Goal: Information Seeking & Learning: Learn about a topic

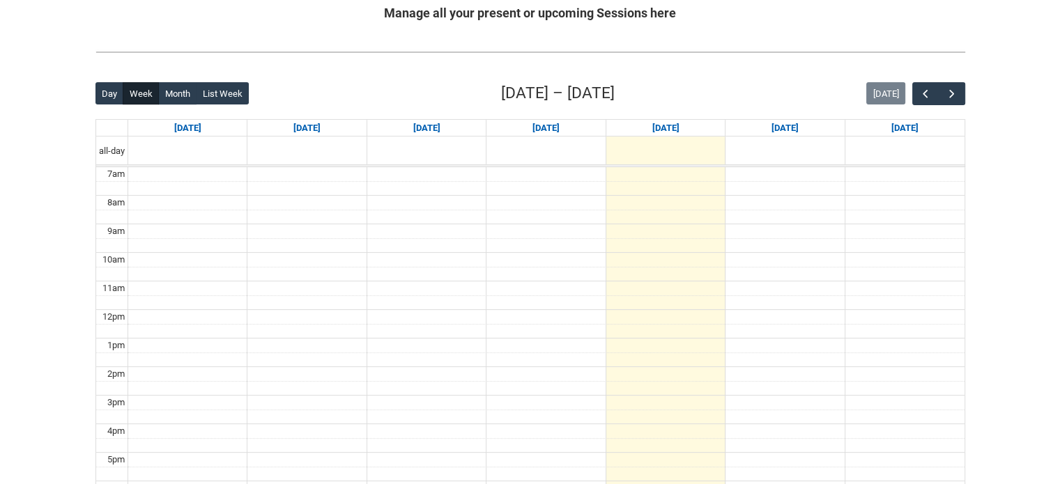
scroll to position [293, 0]
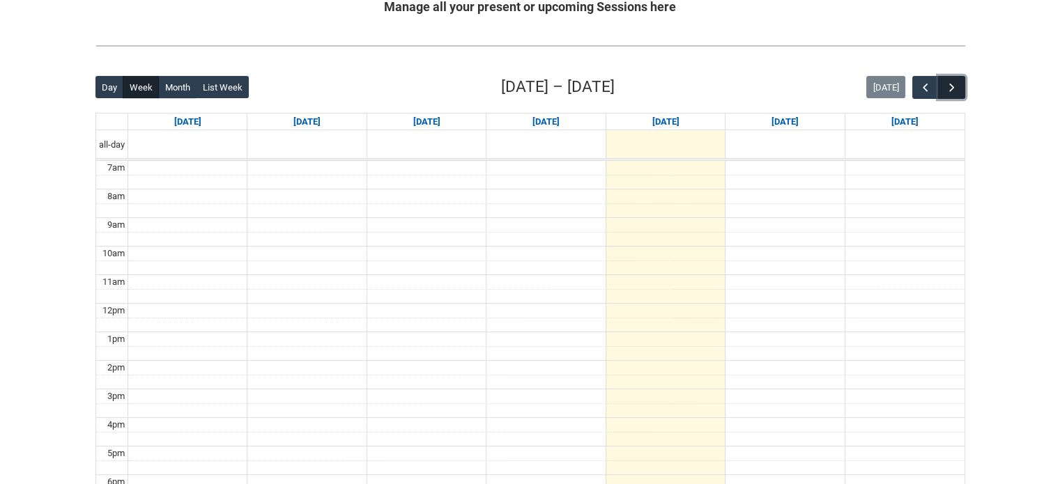
click at [954, 86] on span "button" at bounding box center [952, 88] width 14 height 14
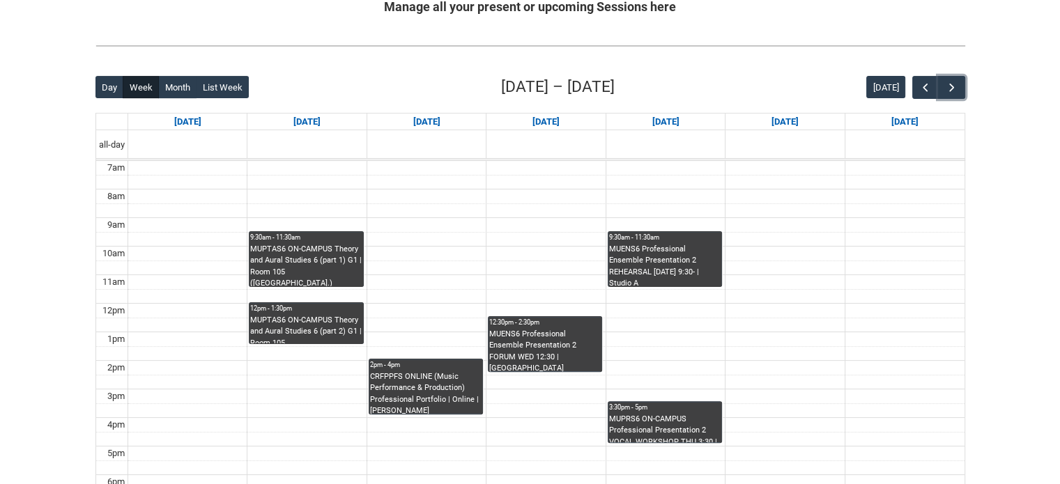
click at [431, 375] on div "CRFPPFS ONLINE (Music Performance & Production) Professional Portfolio | Online…" at bounding box center [426, 392] width 112 height 43
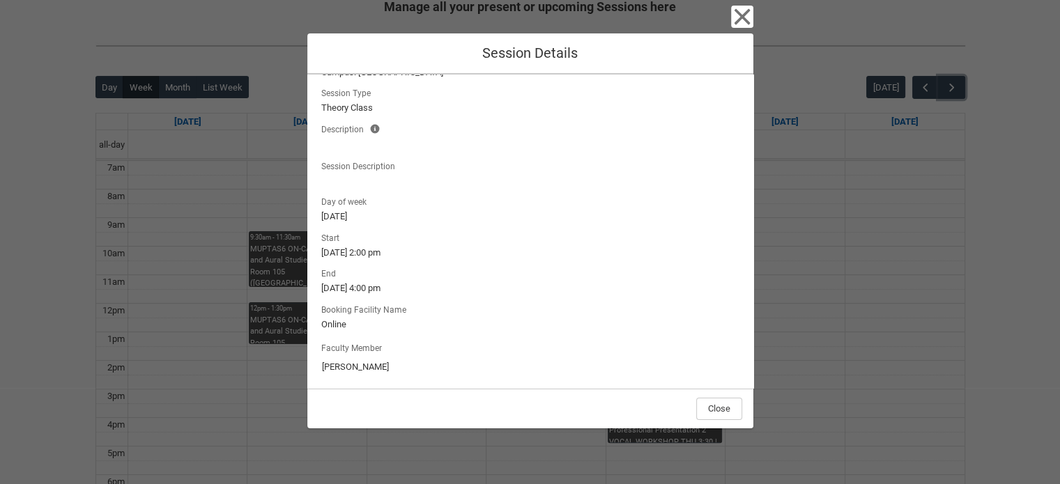
scroll to position [77, 0]
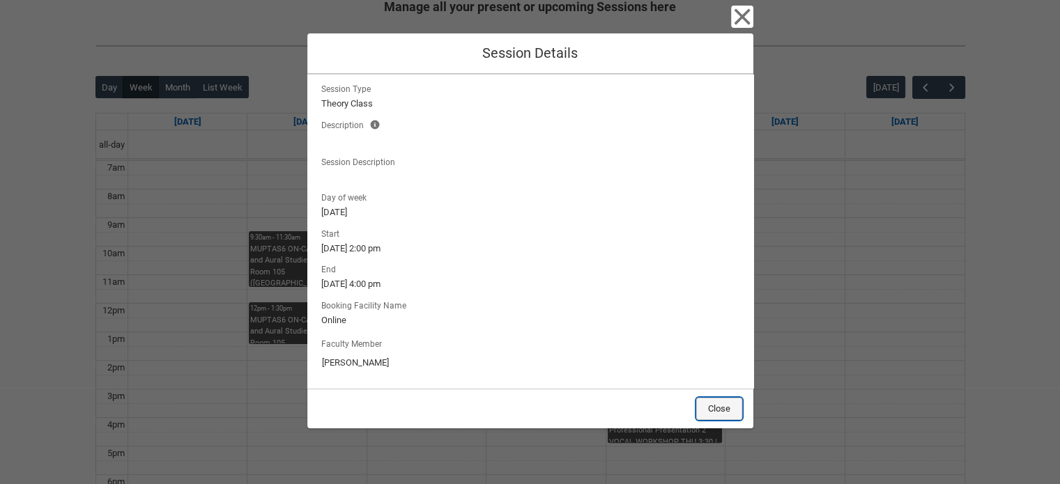
click at [720, 412] on button "Close" at bounding box center [719, 409] width 46 height 22
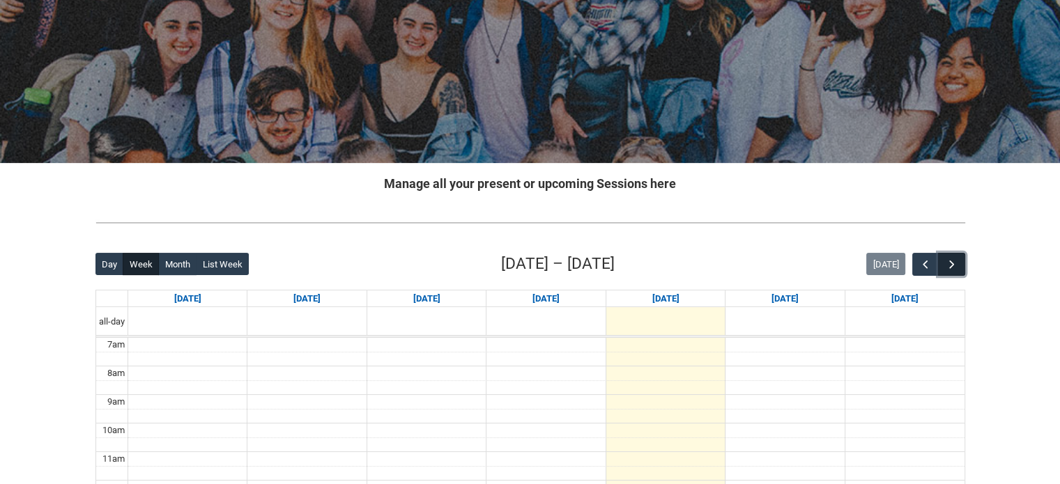
click at [949, 254] on button "button" at bounding box center [951, 264] width 26 height 23
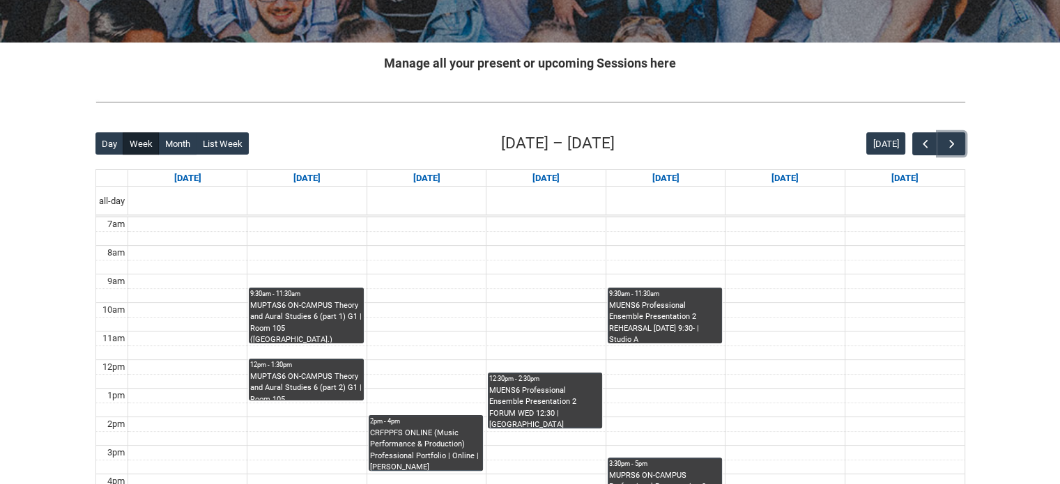
scroll to position [302, 0]
